Goal: Information Seeking & Learning: Find specific fact

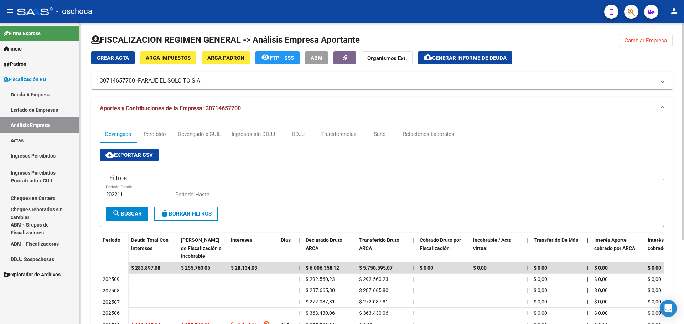
scroll to position [107, 0]
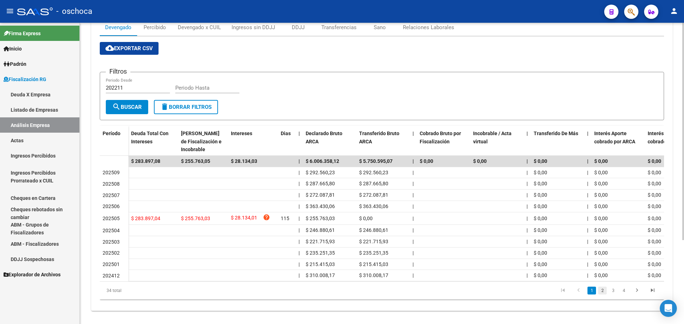
click at [604, 295] on link "2" at bounding box center [602, 291] width 9 height 8
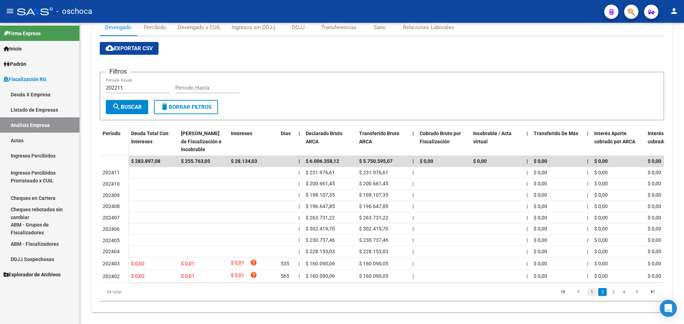
click at [592, 296] on link "1" at bounding box center [591, 292] width 9 height 8
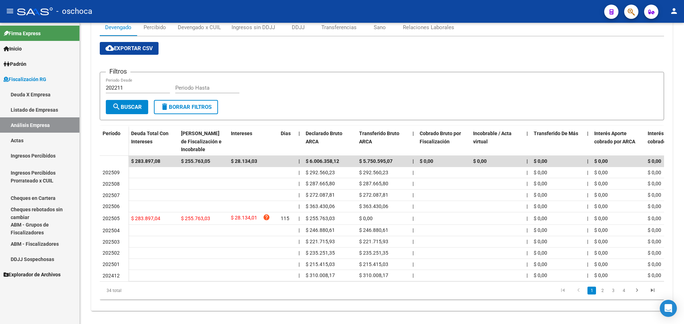
click at [25, 125] on link "Análisis Empresa" at bounding box center [39, 125] width 79 height 15
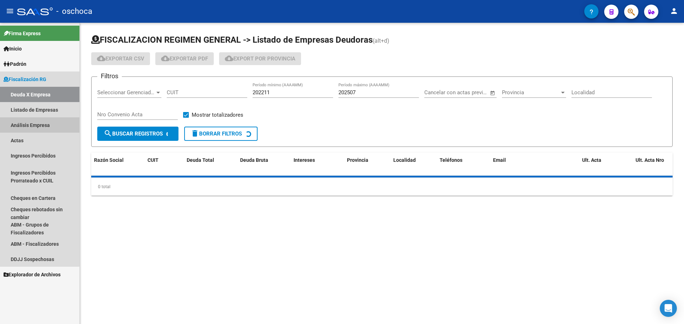
click at [25, 126] on link "Análisis Empresa" at bounding box center [39, 125] width 79 height 15
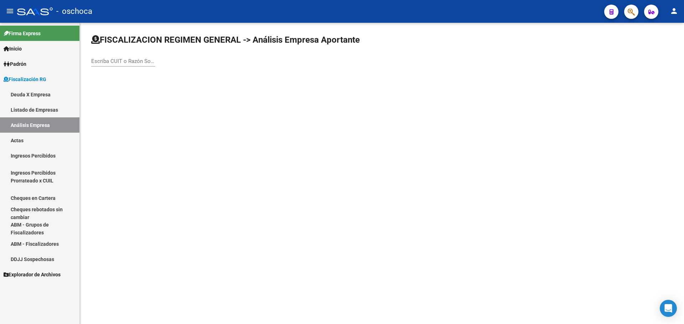
click at [103, 65] on div "Escriba CUIT o Razón Social para buscar" at bounding box center [123, 58] width 64 height 15
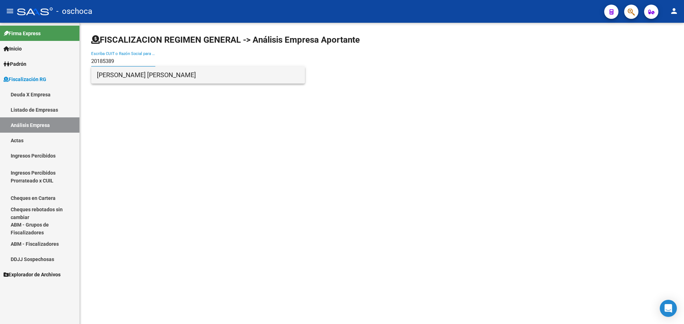
type input "20185389"
click at [131, 73] on span "[PERSON_NAME] [PERSON_NAME]" at bounding box center [198, 75] width 202 height 17
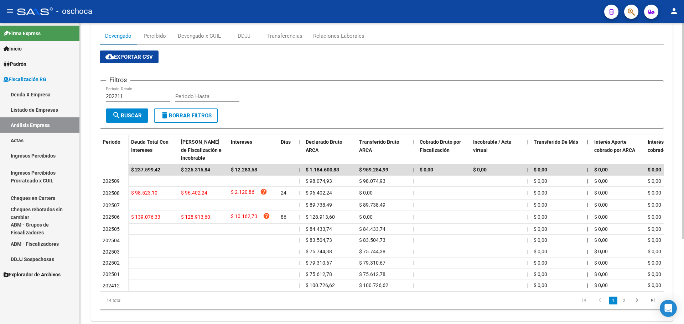
scroll to position [107, 0]
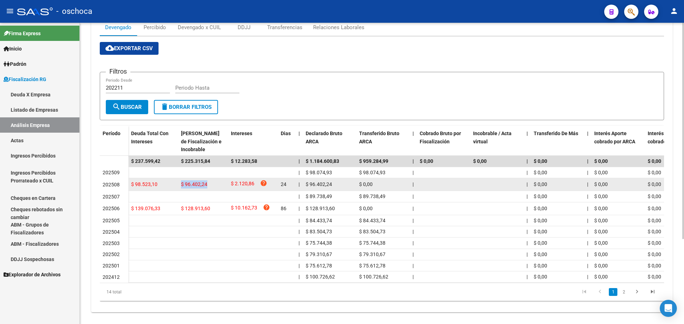
drag, startPoint x: 208, startPoint y: 185, endPoint x: 181, endPoint y: 185, distance: 27.4
click at [181, 185] on datatable-body-cell "$ 96.402,24" at bounding box center [203, 184] width 50 height 12
copy span "$ 96.402,24"
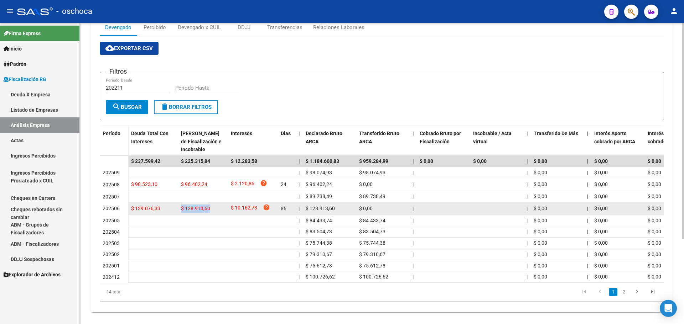
drag, startPoint x: 214, startPoint y: 210, endPoint x: 179, endPoint y: 207, distance: 34.7
click at [179, 207] on datatable-body-cell "$ 128.913,60" at bounding box center [203, 209] width 50 height 12
copy span "$ 128.913,60"
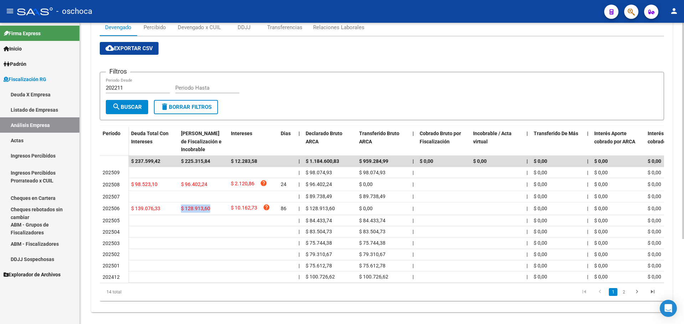
scroll to position [71, 0]
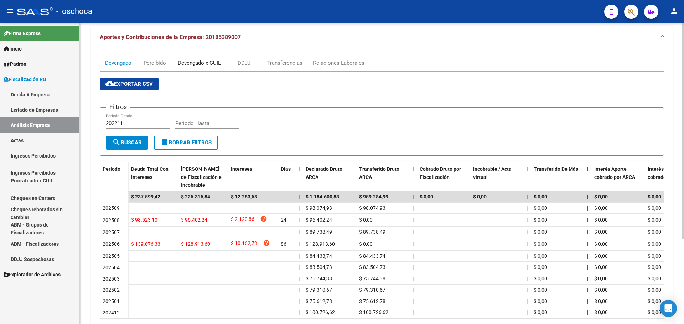
click at [203, 64] on div "Devengado x CUIL" at bounding box center [199, 63] width 43 height 8
